Goal: Find specific page/section: Find specific page/section

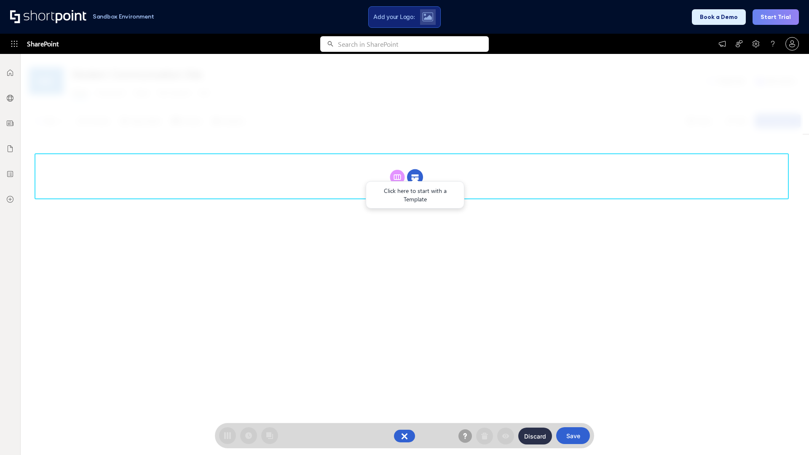
click at [415, 177] on circle at bounding box center [415, 177] width 16 height 16
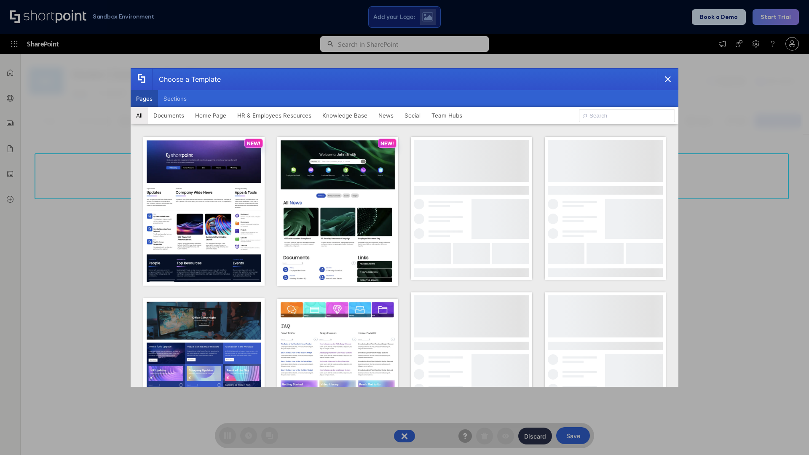
click at [144, 99] on button "Pages" at bounding box center [144, 98] width 27 height 17
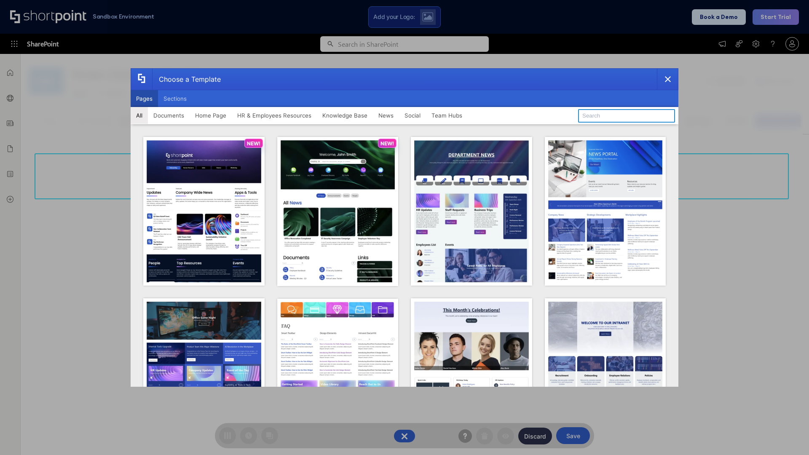
type input "News Portal 4"
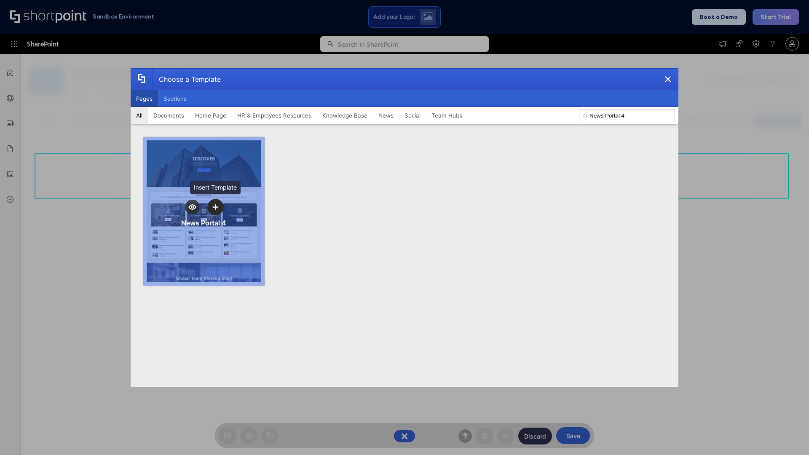
click at [215, 207] on icon "template selector" at bounding box center [215, 207] width 6 height 6
